Goal: Information Seeking & Learning: Check status

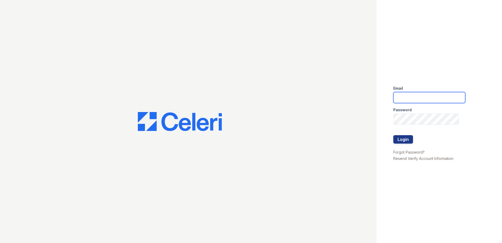
click at [401, 100] on input "email" at bounding box center [429, 97] width 72 height 11
type input "[EMAIL_ADDRESS][DOMAIN_NAME]"
click at [404, 140] on button "Login" at bounding box center [403, 139] width 20 height 8
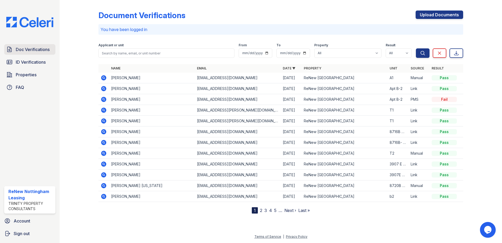
click at [46, 51] on span "Doc Verifications" at bounding box center [33, 49] width 34 height 6
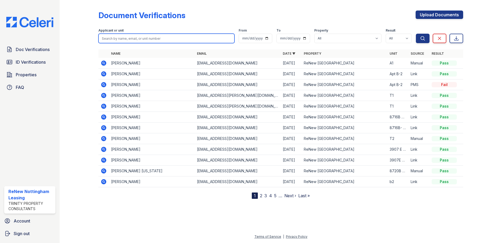
click at [111, 39] on input "search" at bounding box center [166, 38] width 136 height 9
click at [123, 39] on input "search" at bounding box center [166, 38] width 136 height 9
type input "regmi"
click at [416, 34] on button "Search" at bounding box center [423, 38] width 14 height 9
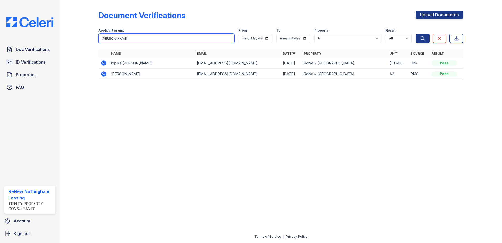
drag, startPoint x: 119, startPoint y: 39, endPoint x: 97, endPoint y: 38, distance: 21.8
click at [97, 38] on div "Document Verifications Upload Documents Filter Applicant or unit regmi From To …" at bounding box center [281, 46] width 426 height 93
drag, startPoint x: 24, startPoint y: 61, endPoint x: 70, endPoint y: 57, distance: 45.6
click at [24, 61] on span "ID Verifications" at bounding box center [31, 62] width 30 height 6
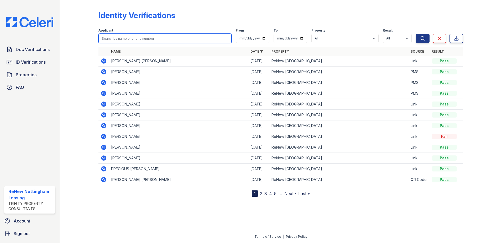
click at [112, 36] on input "search" at bounding box center [164, 38] width 133 height 9
paste input "regmi"
type input "regmi"
click at [416, 34] on button "Search" at bounding box center [423, 38] width 14 height 9
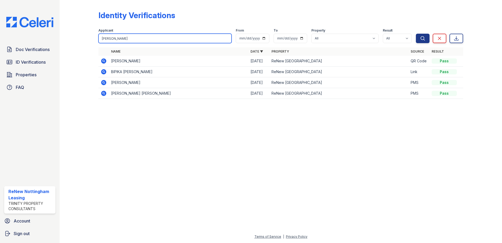
click at [99, 37] on input "regmi" at bounding box center [164, 38] width 133 height 9
type input "gabriel"
click at [416, 34] on button "Search" at bounding box center [423, 38] width 14 height 9
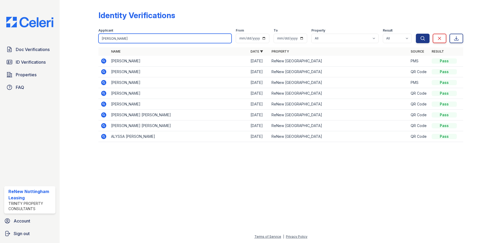
click at [73, 36] on div "Identity Verifications Filter Applicant gabriel From To Property All ReNew Nott…" at bounding box center [281, 77] width 426 height 155
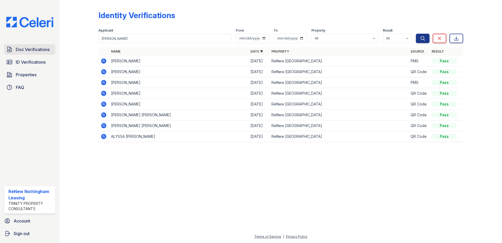
click at [36, 49] on span "Doc Verifications" at bounding box center [33, 49] width 34 height 6
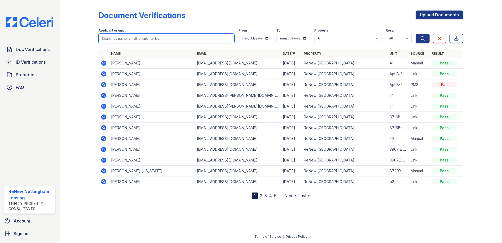
click at [114, 36] on input "search" at bounding box center [166, 38] width 136 height 9
paste input "gabriel"
type input "gabriel"
click at [416, 34] on button "Search" at bounding box center [423, 38] width 14 height 9
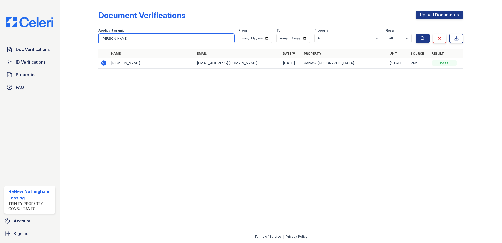
drag, startPoint x: 124, startPoint y: 38, endPoint x: 84, endPoint y: 36, distance: 40.2
click at [84, 36] on div "Document Verifications Upload Documents Filter Applicant or unit gabriel From T…" at bounding box center [281, 41] width 426 height 82
paste input "Ayeashi"
type input "Ayeashi"
click at [416, 34] on button "Search" at bounding box center [423, 38] width 14 height 9
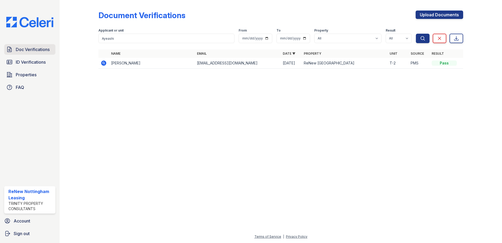
click at [31, 49] on span "Doc Verifications" at bounding box center [33, 49] width 34 height 6
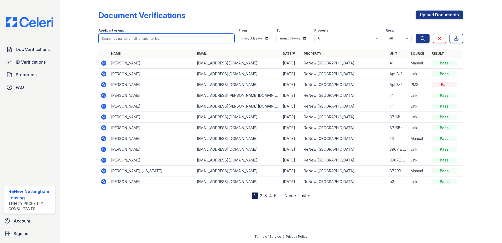
click at [110, 39] on input "search" at bounding box center [166, 38] width 136 height 9
paste input "Ayeashi"
type input "Ayeashi"
click at [416, 34] on button "Search" at bounding box center [423, 38] width 14 height 9
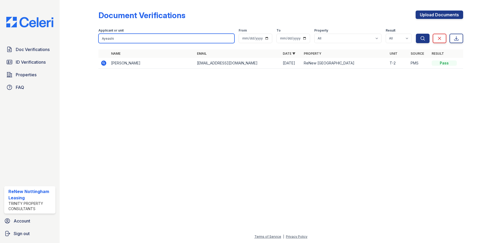
drag, startPoint x: 111, startPoint y: 39, endPoint x: 91, endPoint y: 38, distance: 19.8
click at [91, 38] on div "Document Verifications Upload Documents Filter Applicant or unit Ayeashi From T…" at bounding box center [281, 41] width 426 height 82
paste input "Monique"
type input "Monique"
click at [416, 34] on button "Search" at bounding box center [423, 38] width 14 height 9
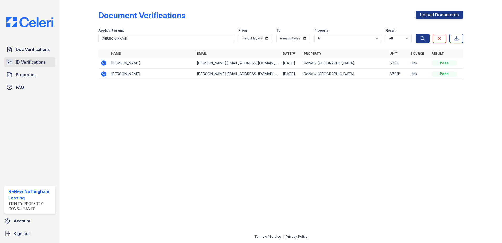
click at [33, 63] on span "ID Verifications" at bounding box center [31, 62] width 30 height 6
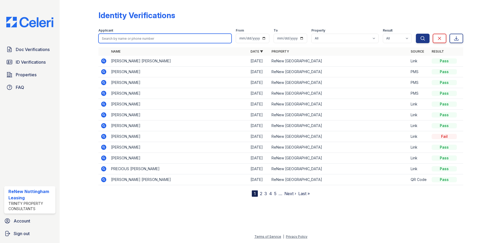
click at [107, 36] on input "search" at bounding box center [164, 38] width 133 height 9
paste input "Monique"
type input "Monique"
click at [416, 34] on button "Search" at bounding box center [423, 38] width 14 height 9
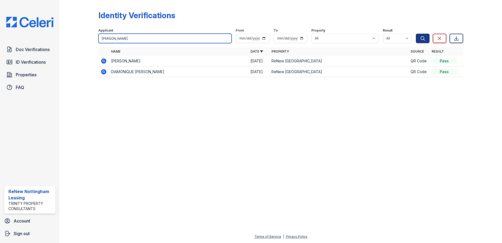
click at [120, 35] on input "Monique" at bounding box center [164, 38] width 133 height 9
drag, startPoint x: 124, startPoint y: 38, endPoint x: 69, endPoint y: 33, distance: 54.6
click at [69, 33] on div "Identity Verifications Filter Applicant Monique From To Property All ReNew Nott…" at bounding box center [281, 45] width 426 height 91
paste input "Onterio"
type input "Onterio"
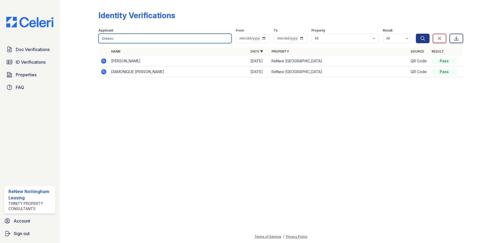
click at [416, 34] on button "Search" at bounding box center [423, 38] width 14 height 9
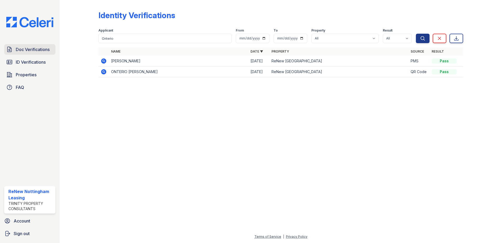
click at [36, 49] on span "Doc Verifications" at bounding box center [33, 49] width 34 height 6
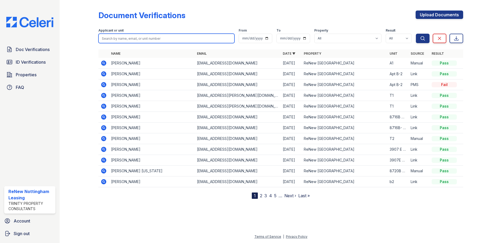
click at [107, 38] on input "search" at bounding box center [166, 38] width 136 height 9
paste input "Onterio"
type input "Onterio"
click at [416, 34] on button "Search" at bounding box center [423, 38] width 14 height 9
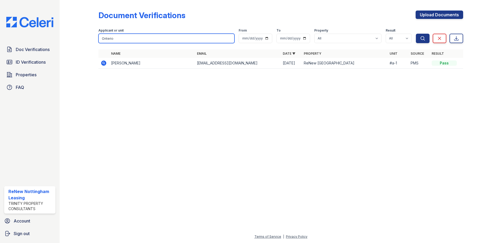
click at [126, 38] on input "Onterio" at bounding box center [166, 38] width 136 height 9
drag, startPoint x: 116, startPoint y: 38, endPoint x: 78, endPoint y: 36, distance: 37.6
click at [78, 36] on div "Document Verifications Upload Documents Filter Applicant or unit Onterio From T…" at bounding box center [281, 41] width 426 height 82
paste input "Rambert"
type input "Rambert"
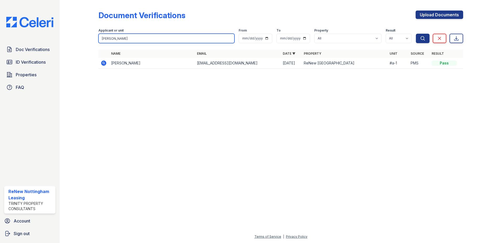
click at [416, 34] on button "Search" at bounding box center [423, 38] width 14 height 9
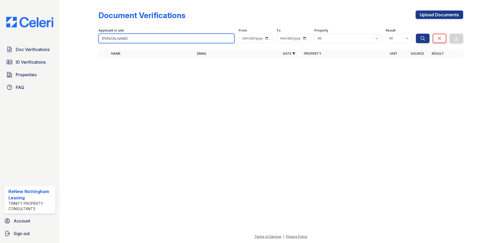
click at [132, 39] on input "Rambert" at bounding box center [166, 38] width 136 height 9
type input "R"
type input "jada"
click at [416, 34] on button "Search" at bounding box center [423, 38] width 14 height 9
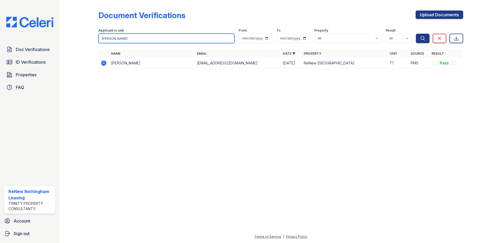
drag, startPoint x: 116, startPoint y: 38, endPoint x: 94, endPoint y: 38, distance: 21.5
click at [94, 38] on div "Document Verifications Upload Documents Filter Applicant or unit jada From To P…" at bounding box center [281, 41] width 426 height 82
paste input "Keelan"
type input "Keelan"
click at [416, 34] on button "Search" at bounding box center [423, 38] width 14 height 9
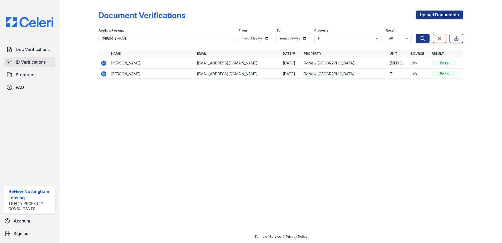
click at [24, 61] on span "ID Verifications" at bounding box center [31, 62] width 30 height 6
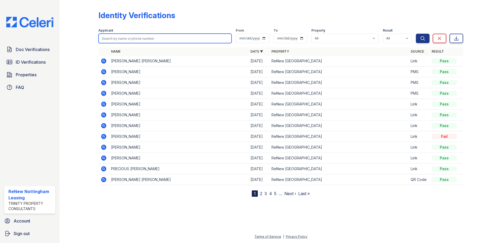
click at [107, 37] on input "search" at bounding box center [164, 38] width 133 height 9
paste input "Keelan"
type input "Keelan"
click at [416, 34] on button "Search" at bounding box center [423, 38] width 14 height 9
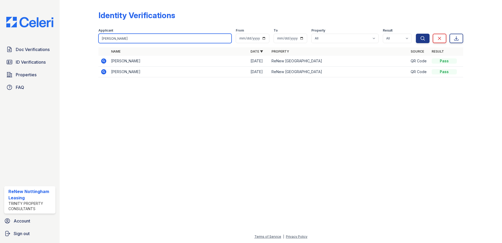
drag, startPoint x: 122, startPoint y: 39, endPoint x: 87, endPoint y: 36, distance: 35.3
click at [87, 36] on div "Identity Verifications Filter Applicant Keelan From To Property All ReNew Notti…" at bounding box center [281, 45] width 426 height 91
paste input "Aaliyah"
type input "Aaliyah"
click at [416, 34] on button "Search" at bounding box center [423, 38] width 14 height 9
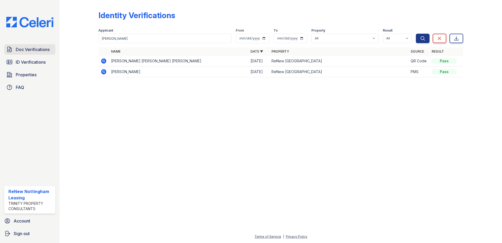
click at [35, 51] on span "Doc Verifications" at bounding box center [33, 49] width 34 height 6
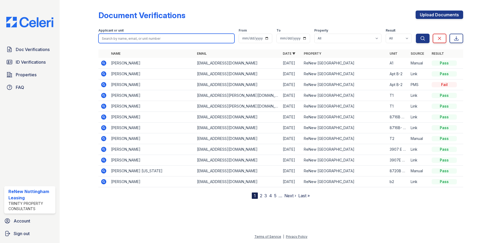
click at [103, 38] on input "search" at bounding box center [166, 38] width 136 height 9
paste input "Aaliyah"
type input "Aaliyah"
click at [416, 34] on button "Search" at bounding box center [423, 38] width 14 height 9
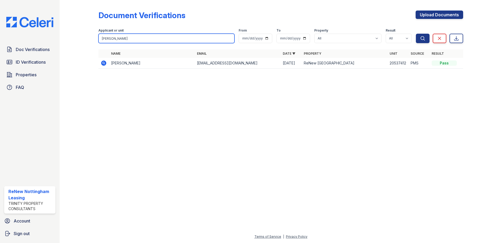
click at [118, 37] on input "Aaliyah" at bounding box center [166, 38] width 136 height 9
drag, startPoint x: 106, startPoint y: 38, endPoint x: 101, endPoint y: 37, distance: 4.4
click at [101, 37] on input "Aaliyah" at bounding box center [166, 38] width 136 height 9
paste input "Sinora"
type input "Sinora"
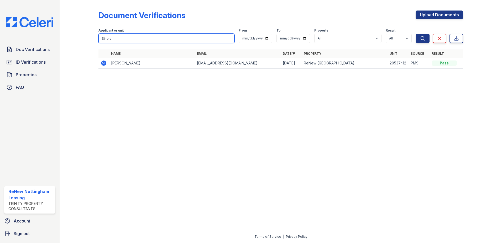
click at [416, 34] on button "Search" at bounding box center [423, 38] width 14 height 9
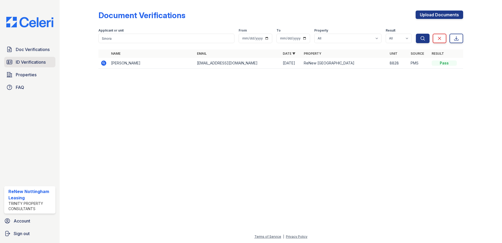
click at [29, 63] on span "ID Verifications" at bounding box center [31, 62] width 30 height 6
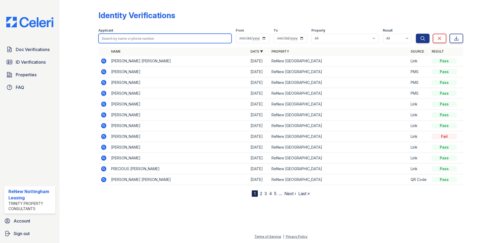
click at [111, 36] on input "search" at bounding box center [164, 38] width 133 height 9
paste input "Sinora"
type input "Sinora"
click at [416, 34] on button "Search" at bounding box center [423, 38] width 14 height 9
